Goal: Navigation & Orientation: Find specific page/section

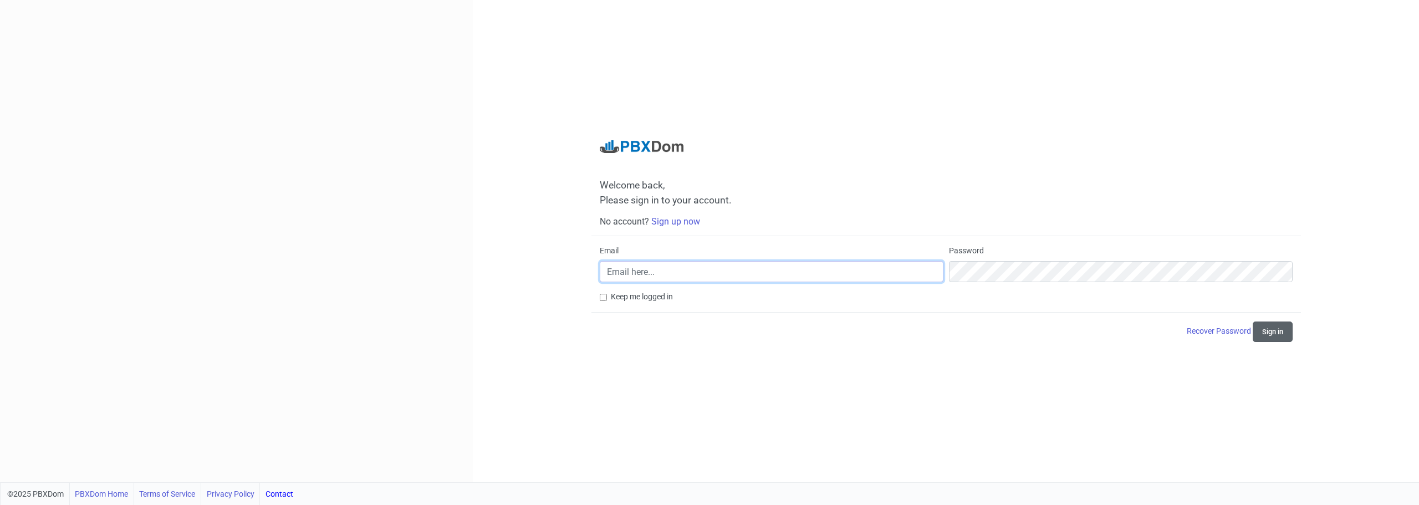
type input "[PERSON_NAME][EMAIL_ADDRESS][PERSON_NAME][DOMAIN_NAME]"
click at [1276, 329] on button "Sign in" at bounding box center [1273, 331] width 40 height 21
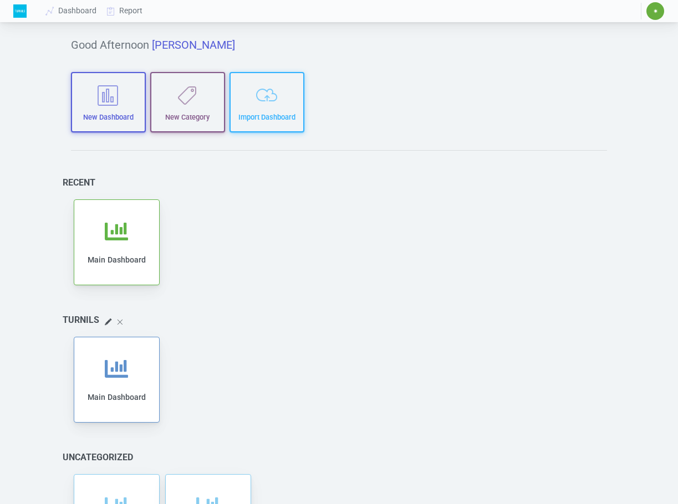
drag, startPoint x: 653, startPoint y: 13, endPoint x: 603, endPoint y: 43, distance: 58.6
click at [603, 43] on h5 "Good Afternoon Patrick" at bounding box center [339, 44] width 536 height 13
click at [657, 12] on span "✷" at bounding box center [655, 11] width 5 height 7
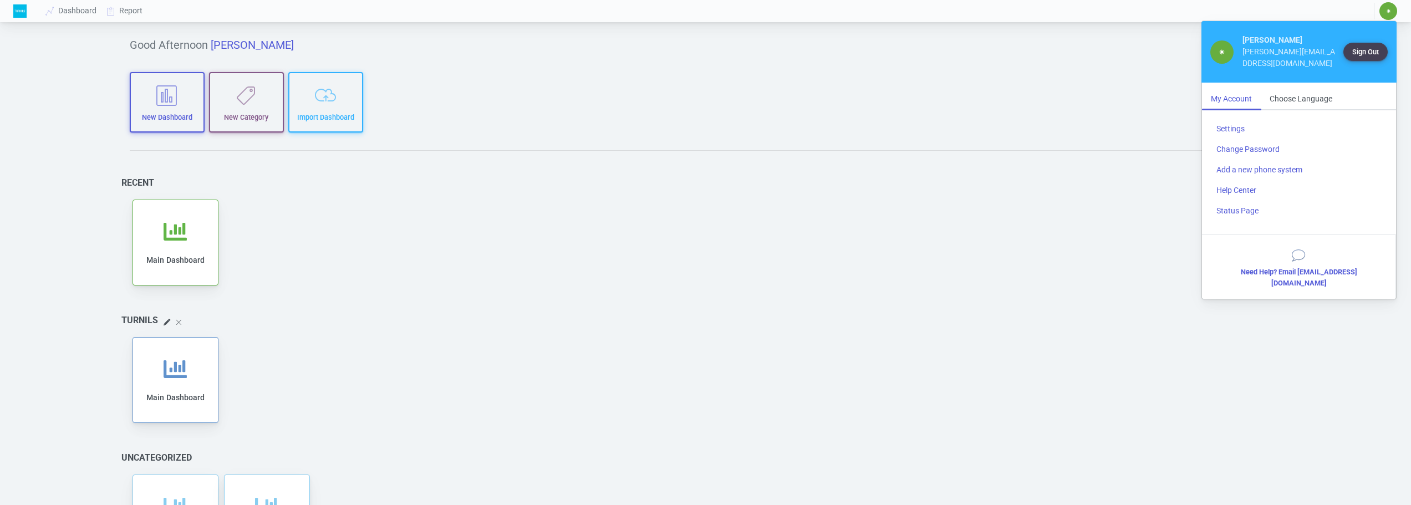
drag, startPoint x: 70, startPoint y: 12, endPoint x: 21, endPoint y: 14, distance: 49.9
drag, startPoint x: 21, startPoint y: 14, endPoint x: 524, endPoint y: 107, distance: 511.7
click at [524, 107] on div "Good Afternoon Patrick New Dashboard New Category Import Dashboard Recent Add t…" at bounding box center [705, 307] width 1185 height 565
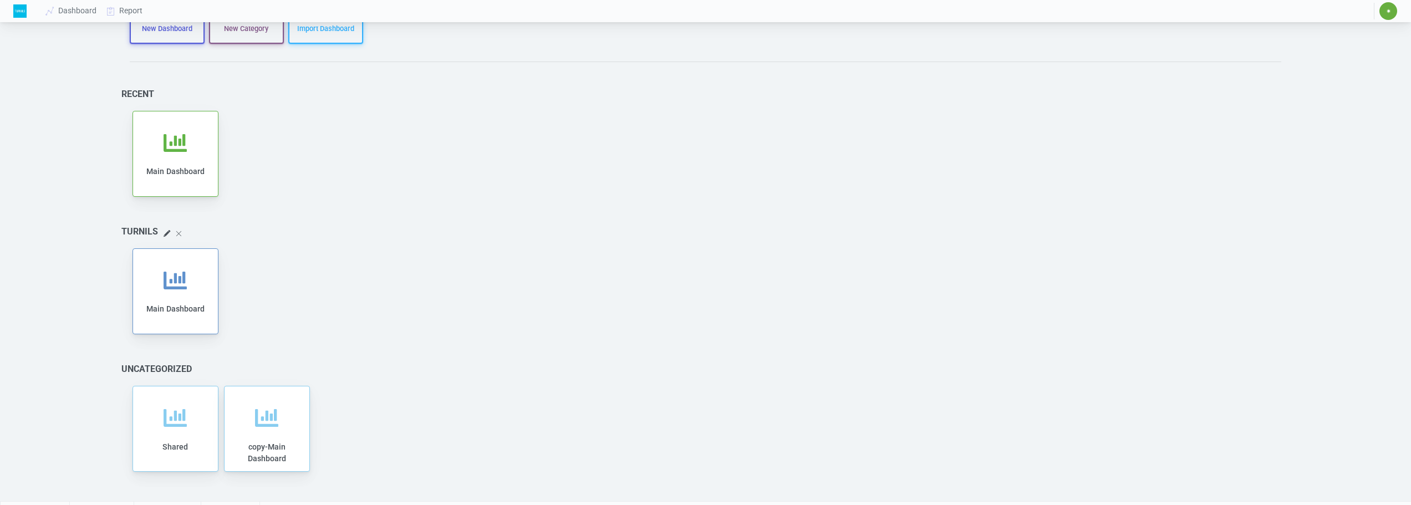
scroll to position [108, 0]
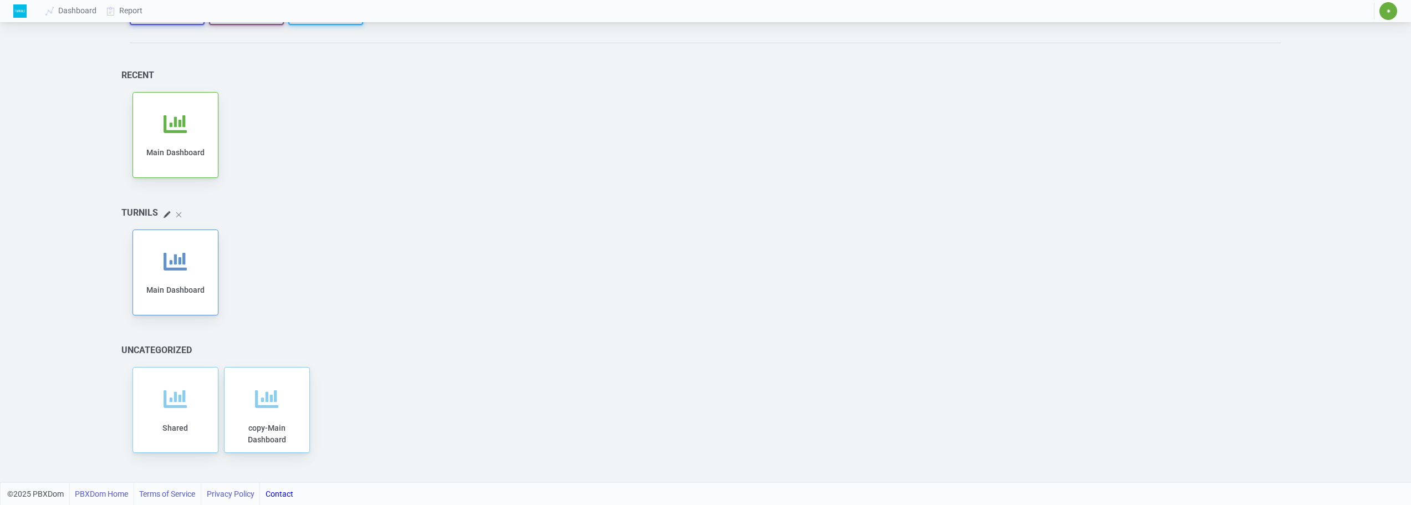
drag, startPoint x: 294, startPoint y: 397, endPoint x: 794, endPoint y: 289, distance: 512.1
click at [794, 289] on div "Add to category Remove from category Edit Clone Export Delete Share Main Dashbo…" at bounding box center [706, 272] width 1152 height 91
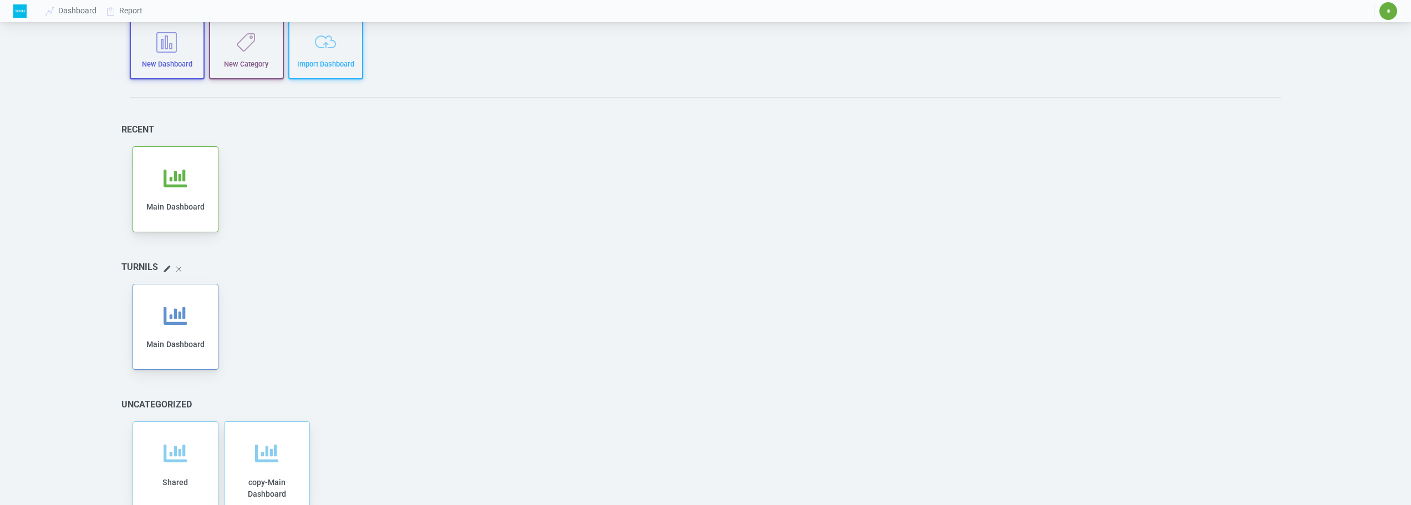
scroll to position [0, 0]
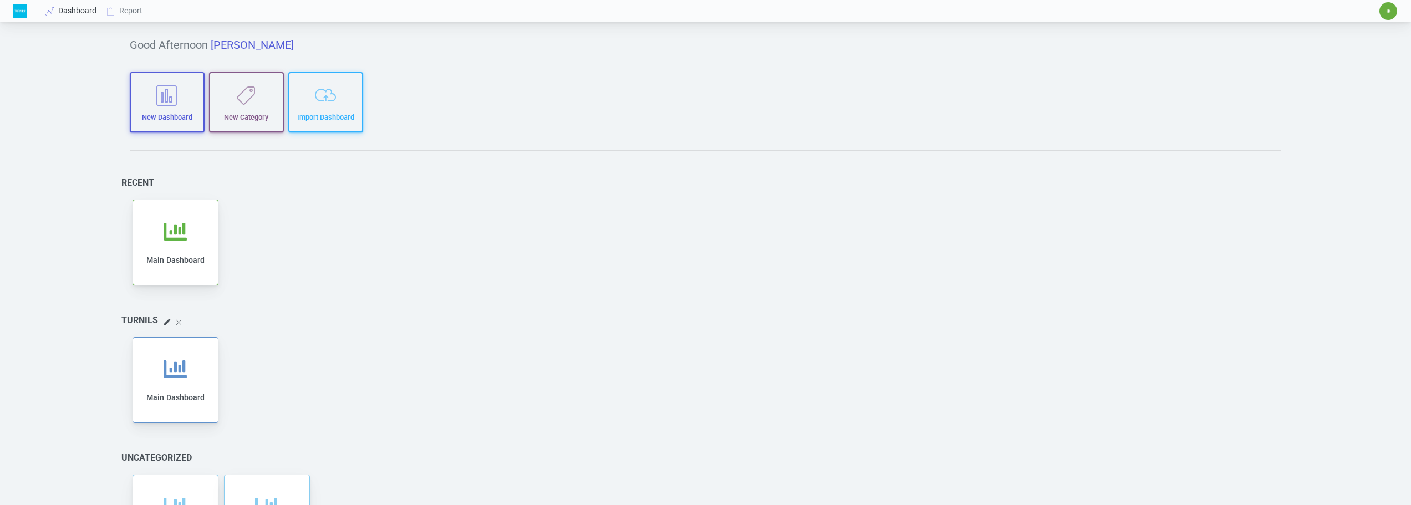
click at [46, 12] on icon at bounding box center [50, 11] width 17 height 9
click at [162, 98] on icon "button" at bounding box center [166, 95] width 59 height 21
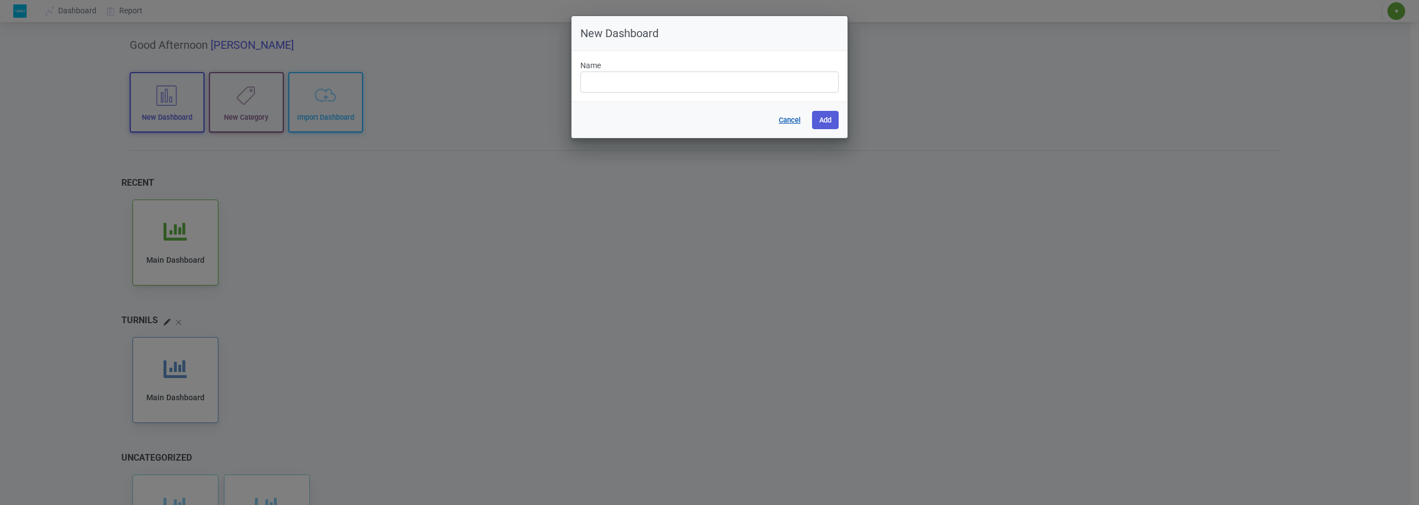
click at [781, 117] on button "Cancel" at bounding box center [789, 120] width 36 height 18
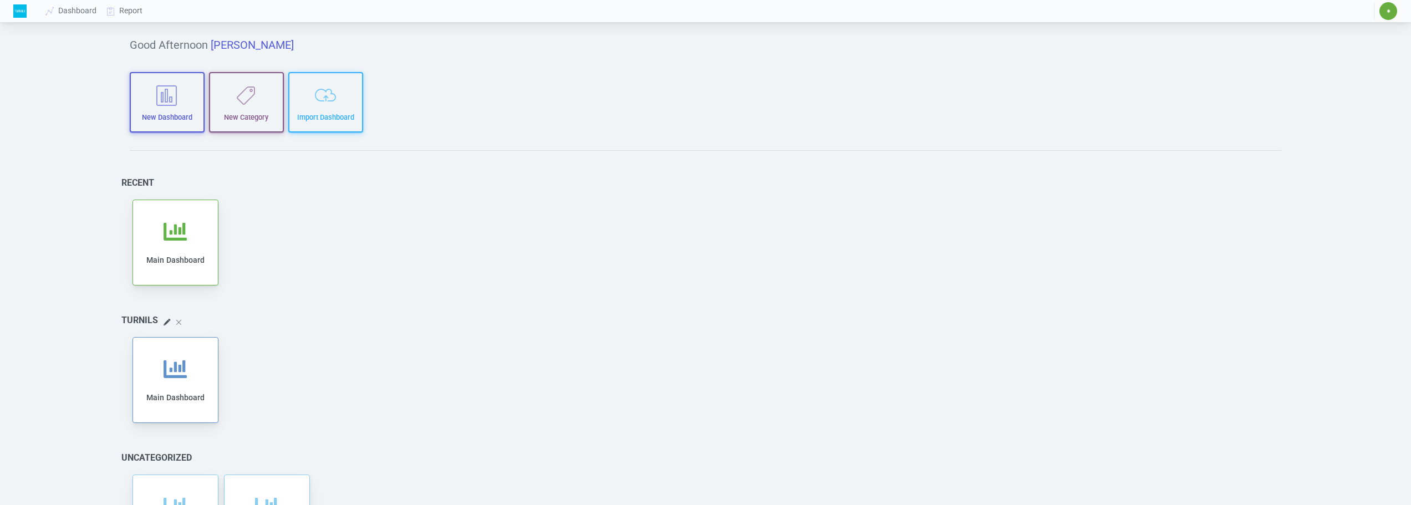
click at [23, 6] on img at bounding box center [19, 10] width 13 height 13
click at [1388, 12] on span "✷" at bounding box center [1388, 11] width 5 height 7
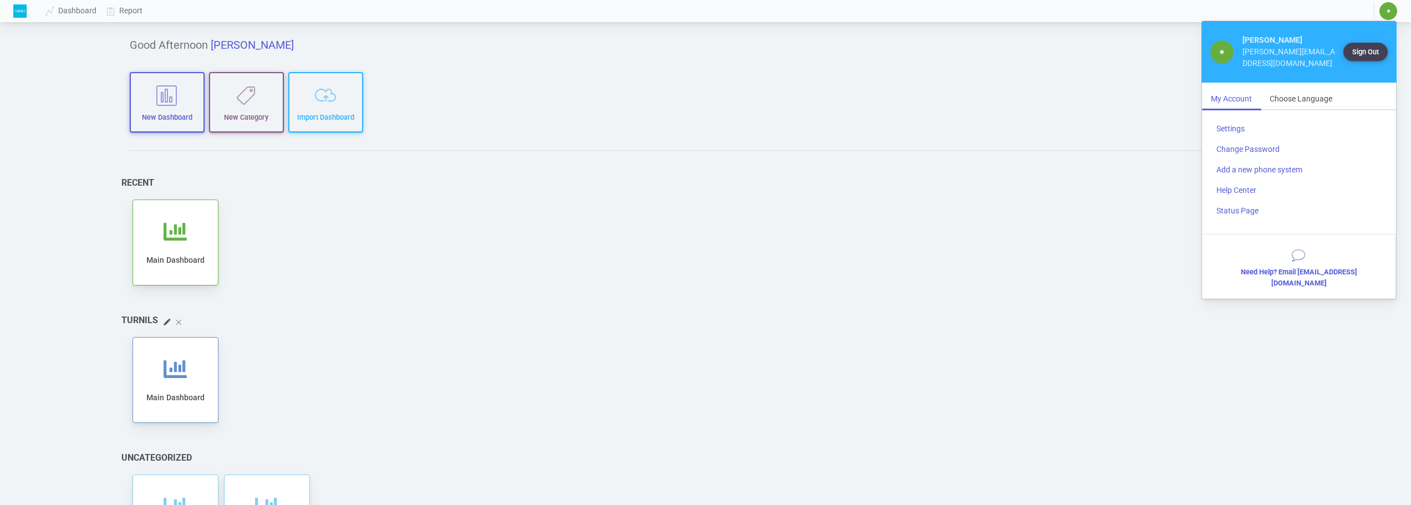
click at [677, 233] on div "Add to category Remove from category Edit Clone Export Delete Share Main Dashbo…" at bounding box center [706, 242] width 1152 height 91
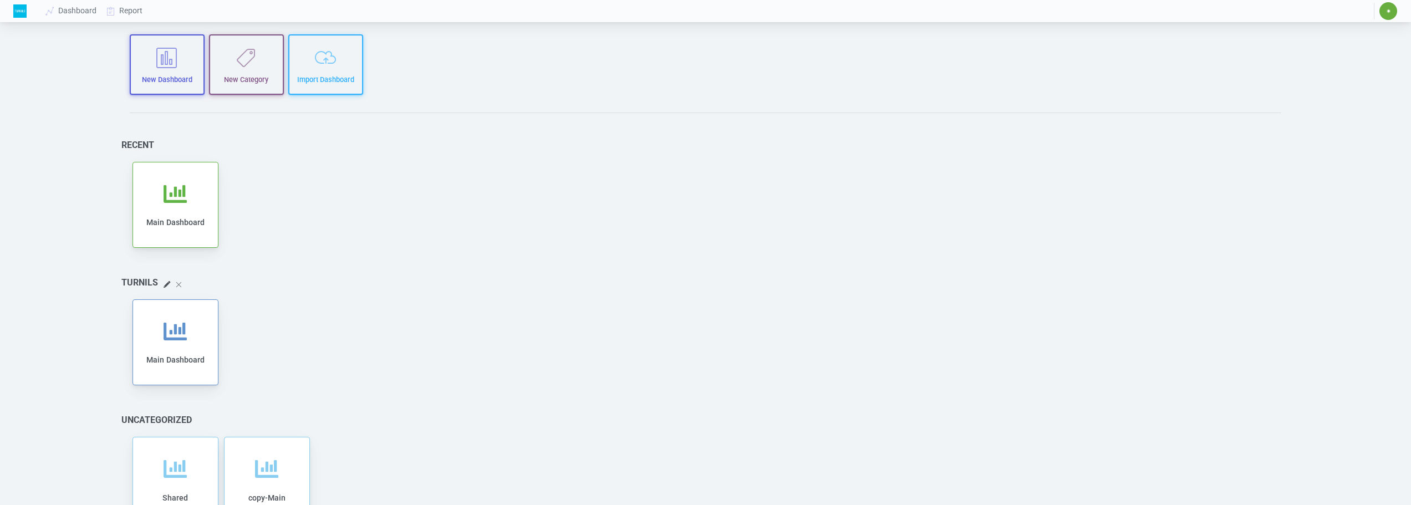
scroll to position [55, 0]
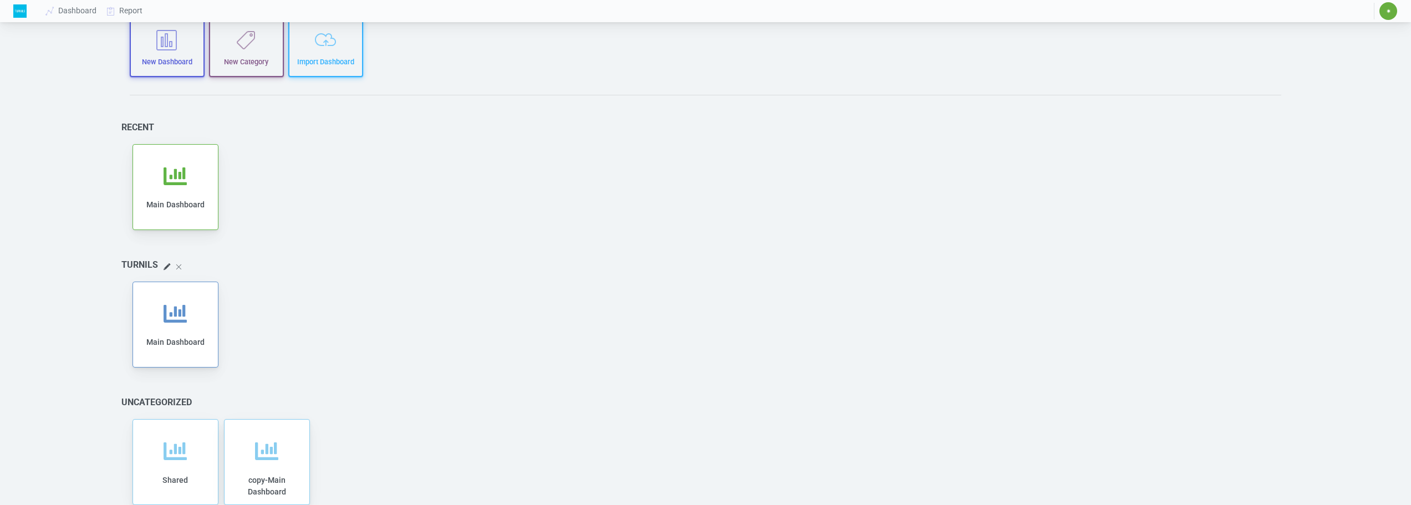
click at [165, 264] on icon at bounding box center [166, 267] width 7 height 13
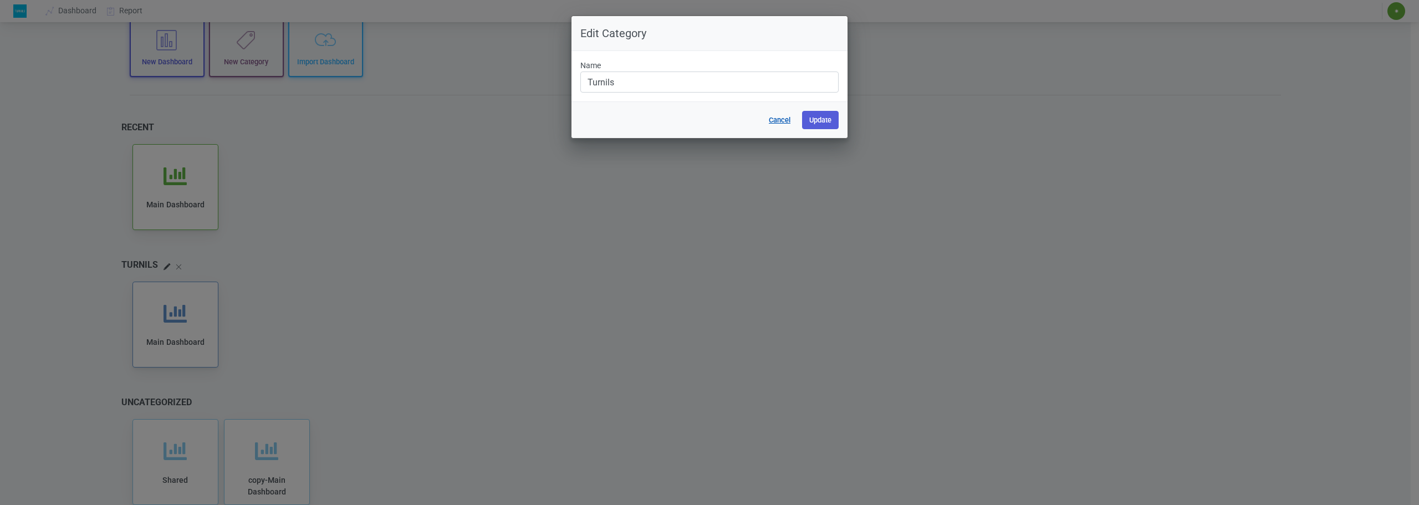
click at [777, 122] on button "Cancel" at bounding box center [780, 120] width 36 height 18
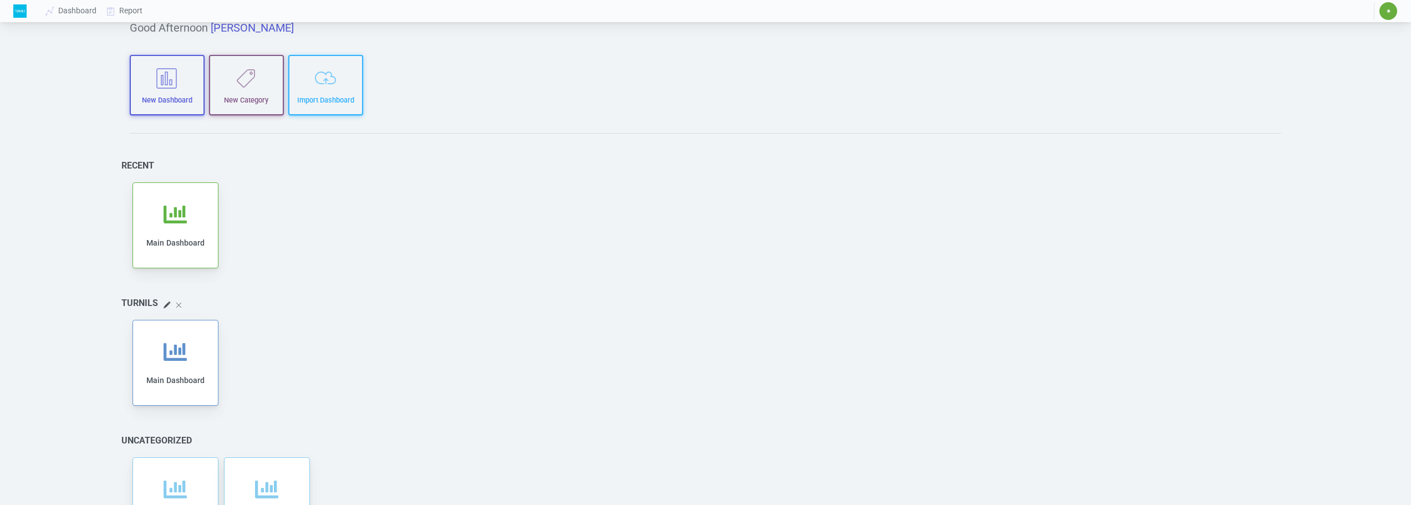
scroll to position [0, 0]
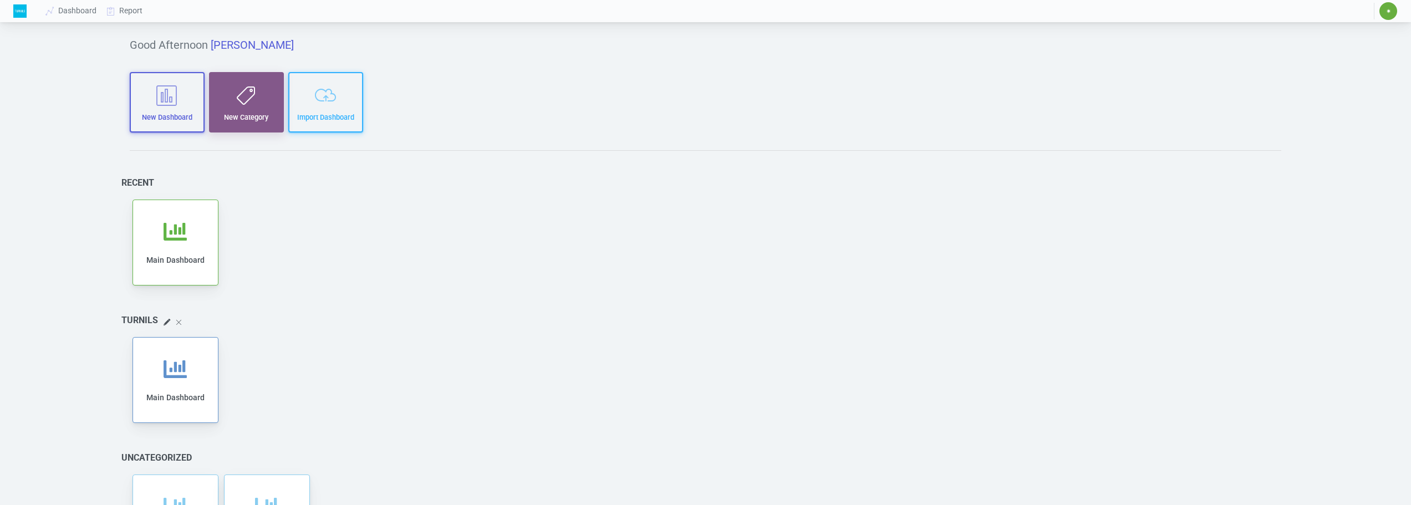
click at [241, 111] on button "New Category" at bounding box center [246, 102] width 75 height 60
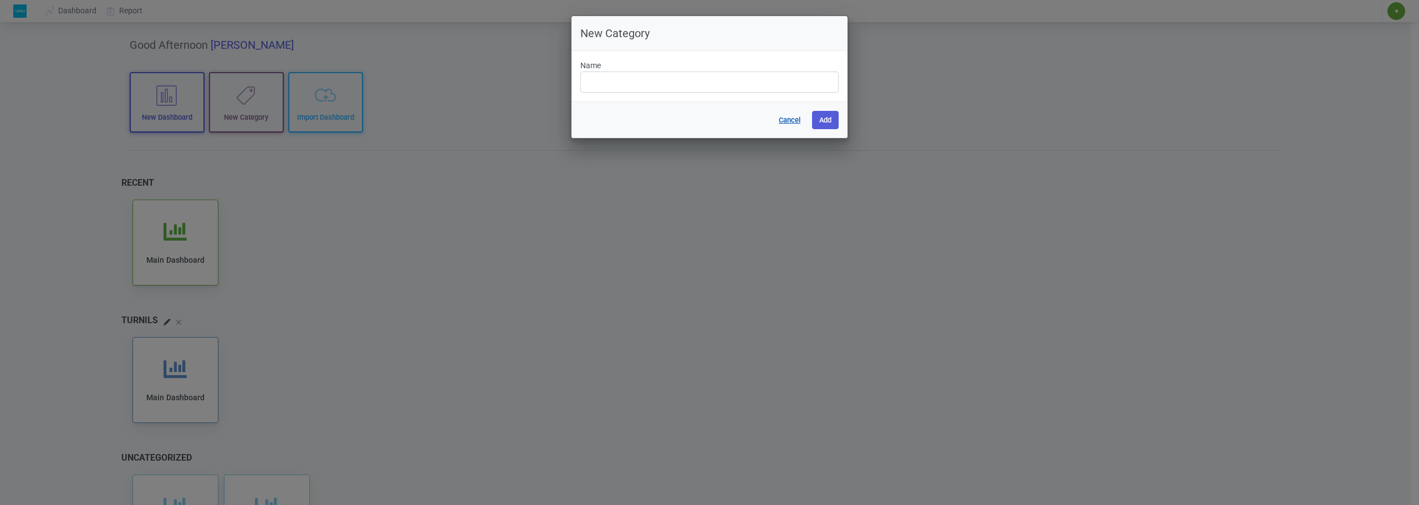
click at [790, 114] on button "Cancel" at bounding box center [789, 120] width 36 height 18
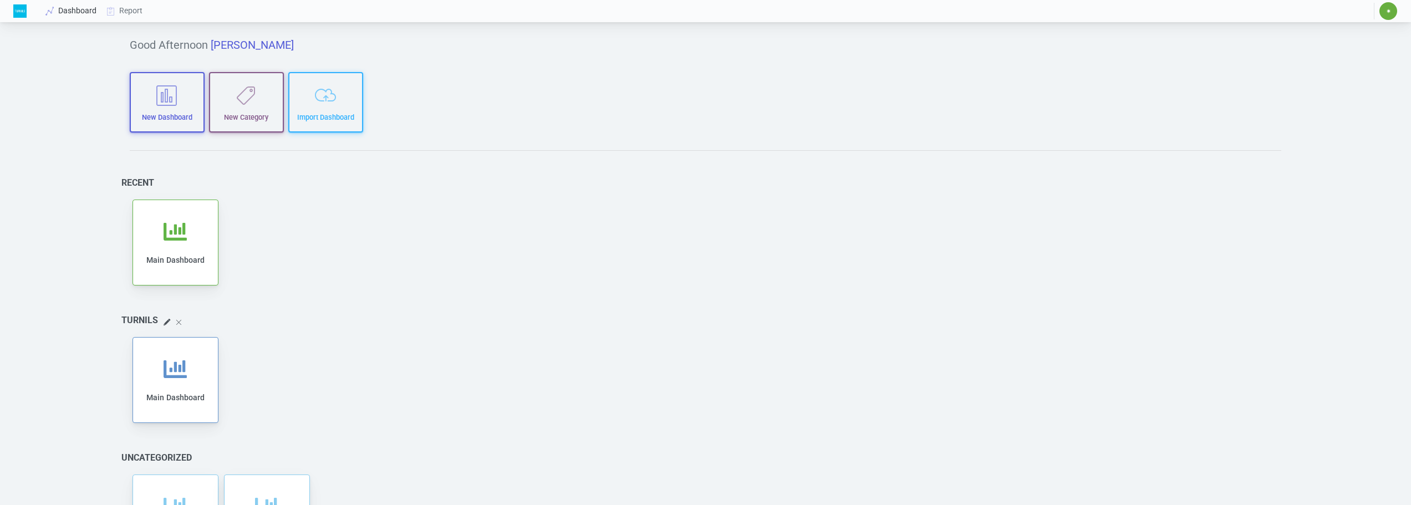
click at [43, 16] on link "Dashboard" at bounding box center [71, 11] width 61 height 21
click at [135, 8] on link "Report" at bounding box center [125, 11] width 46 height 21
